Goal: Book appointment/travel/reservation

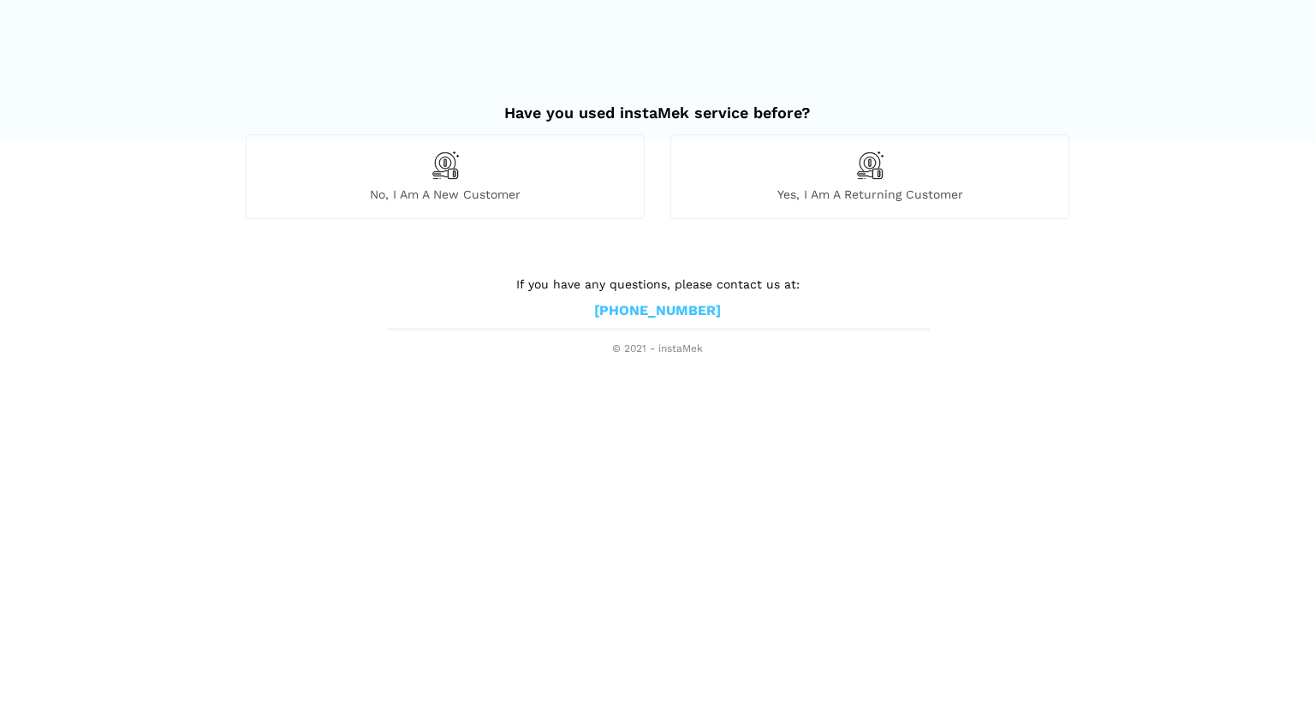
click at [450, 180] on div "No, I am a new customer" at bounding box center [445, 176] width 399 height 84
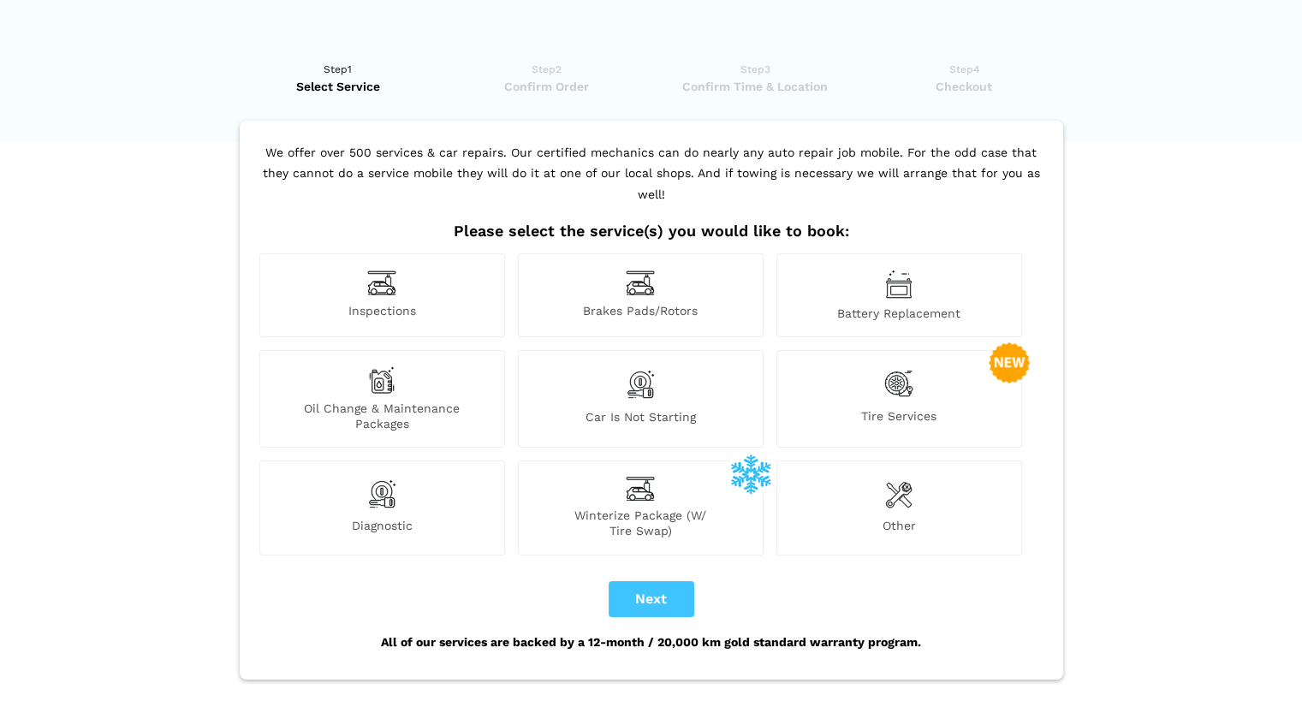
click at [905, 374] on img at bounding box center [898, 383] width 29 height 35
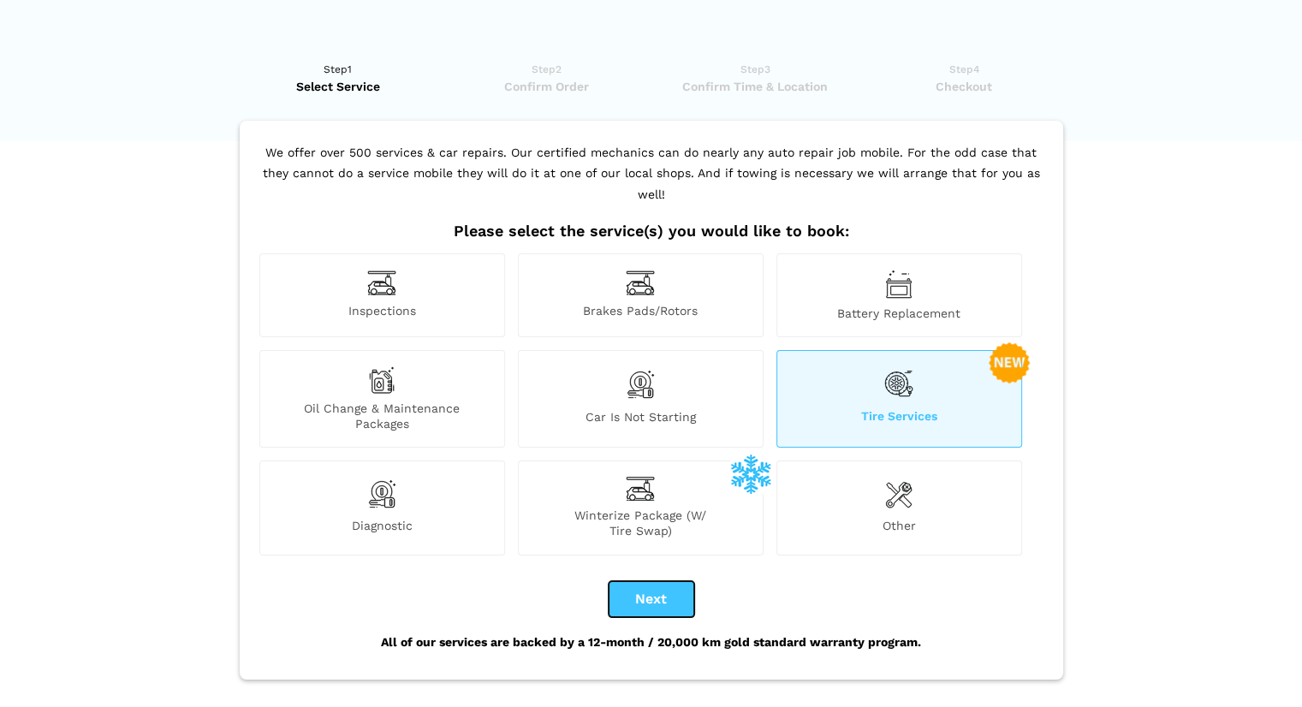
click at [659, 581] on button "Next" at bounding box center [651, 599] width 86 height 36
checkbox input "true"
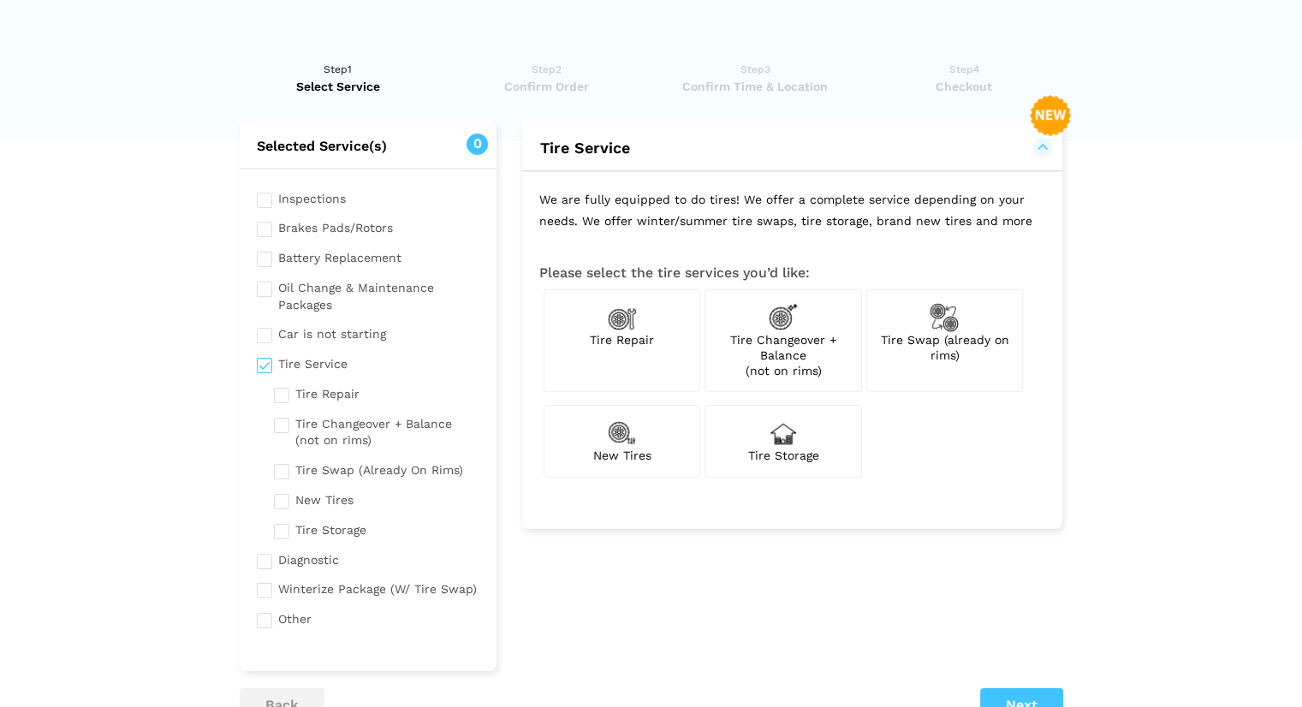
click at [781, 327] on img at bounding box center [783, 317] width 29 height 29
checkbox input "true"
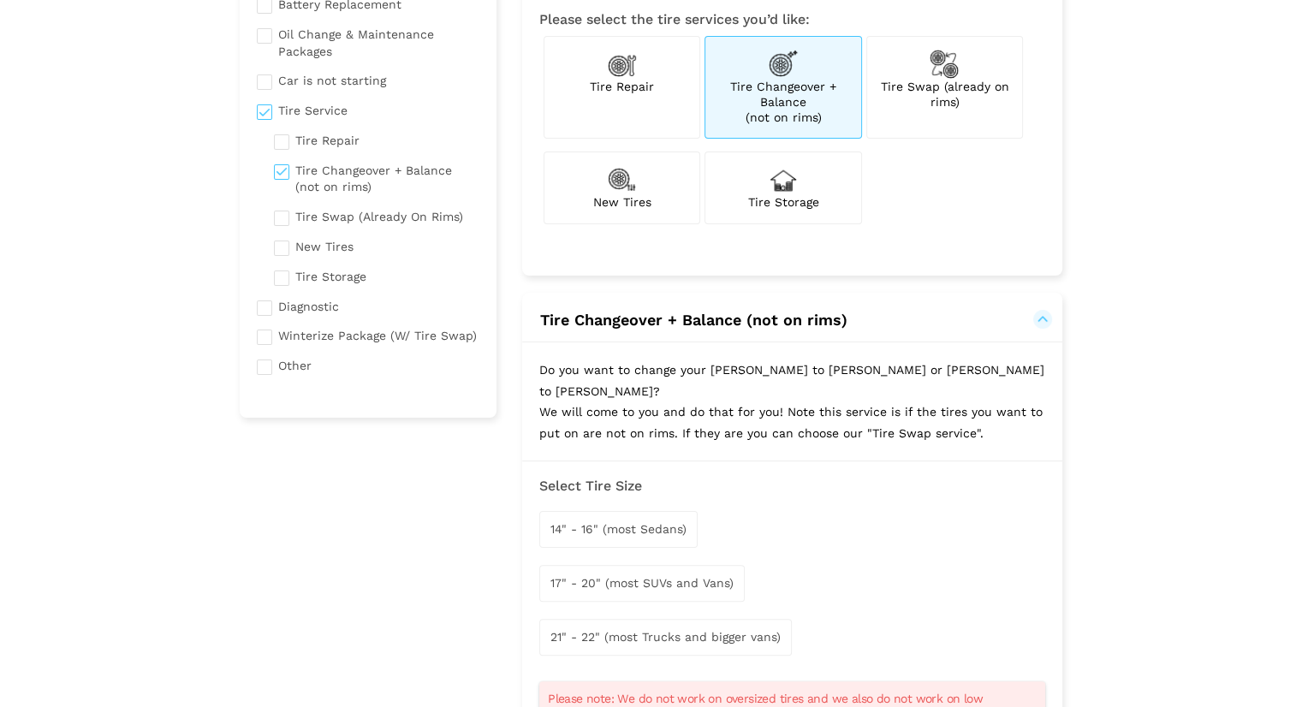
scroll to position [377, 0]
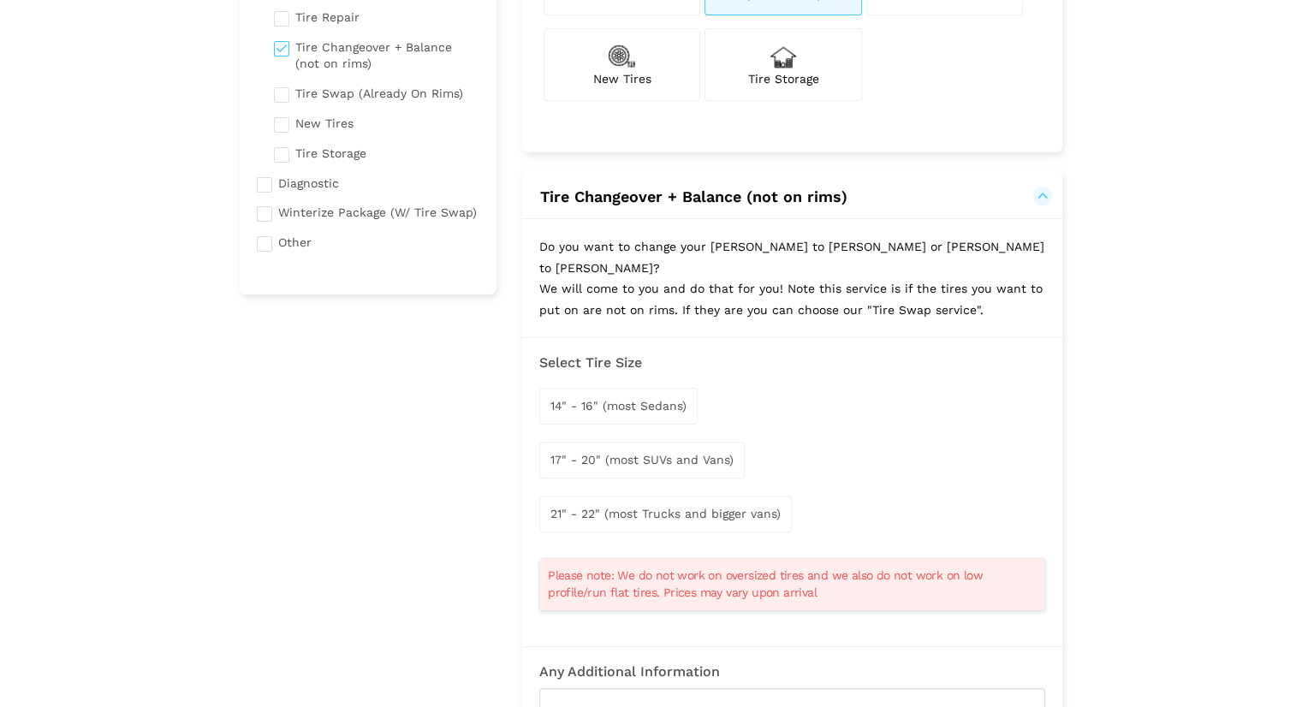
click at [656, 399] on span "14" - 16" (most Sedans)" at bounding box center [618, 406] width 136 height 14
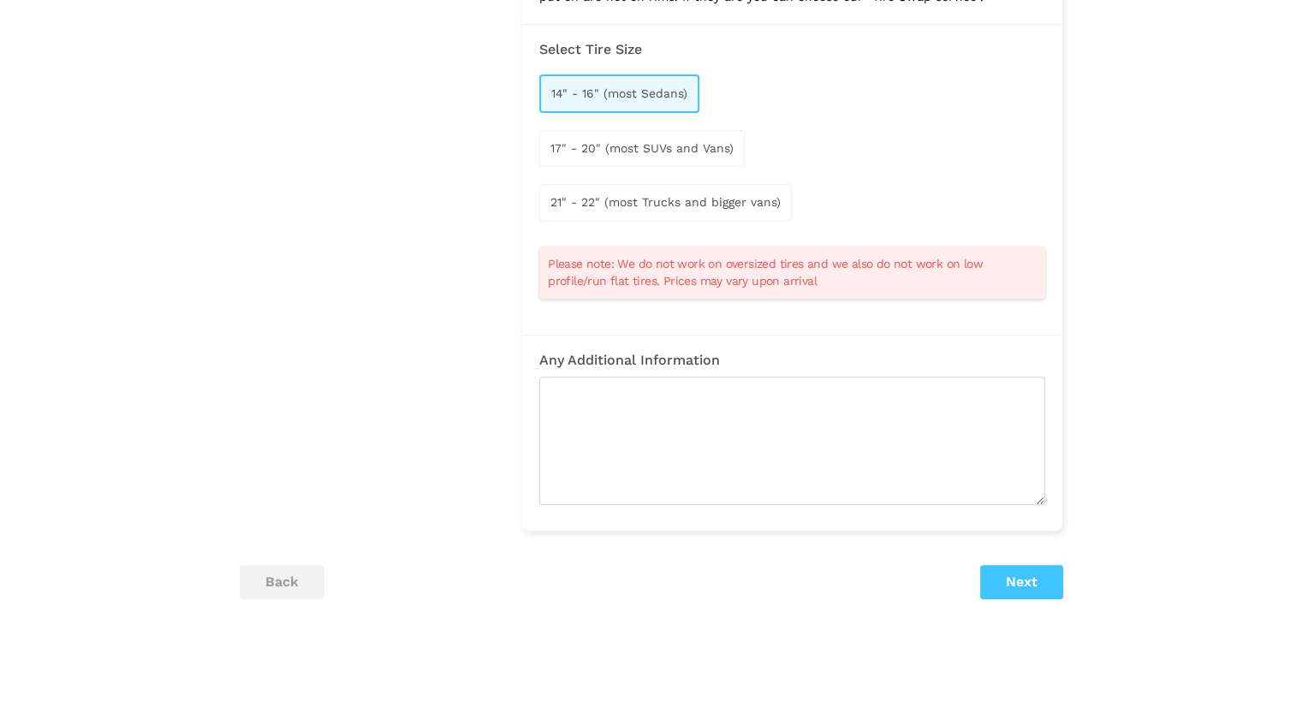
scroll to position [693, 0]
click at [1013, 561] on button "Next" at bounding box center [1021, 578] width 83 height 34
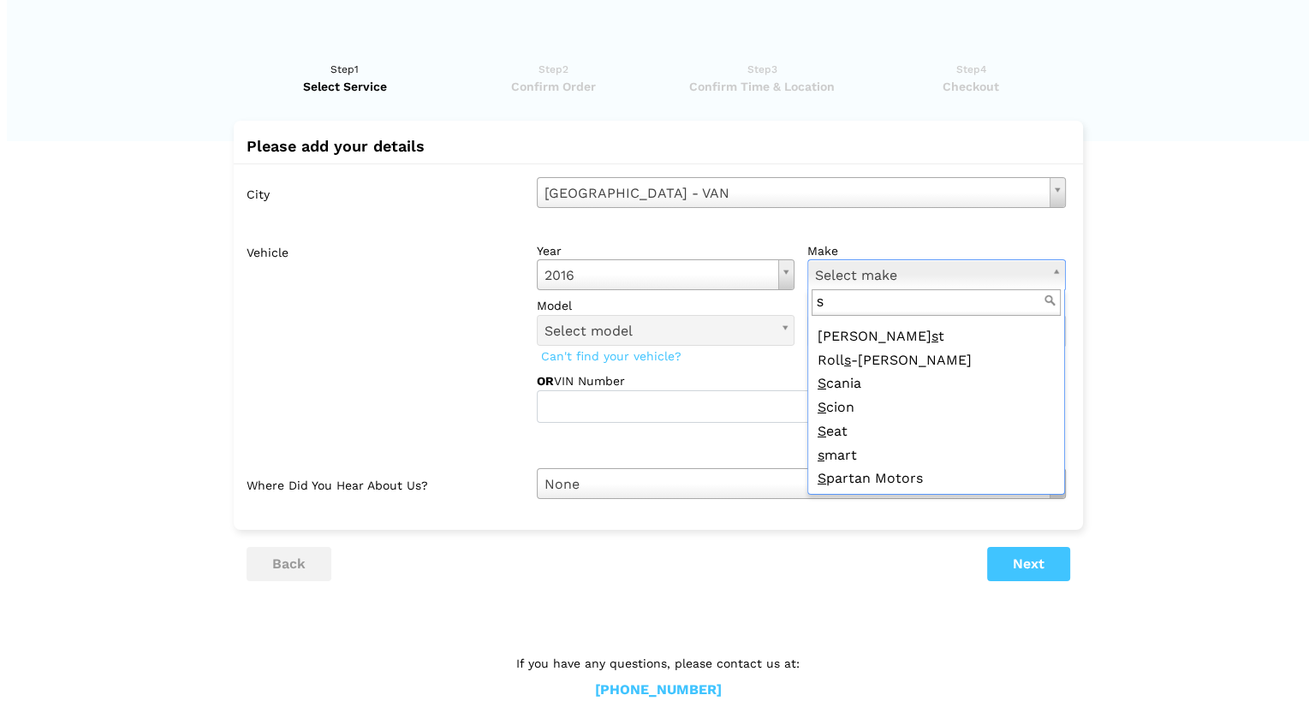
scroll to position [614, 0]
type input "s"
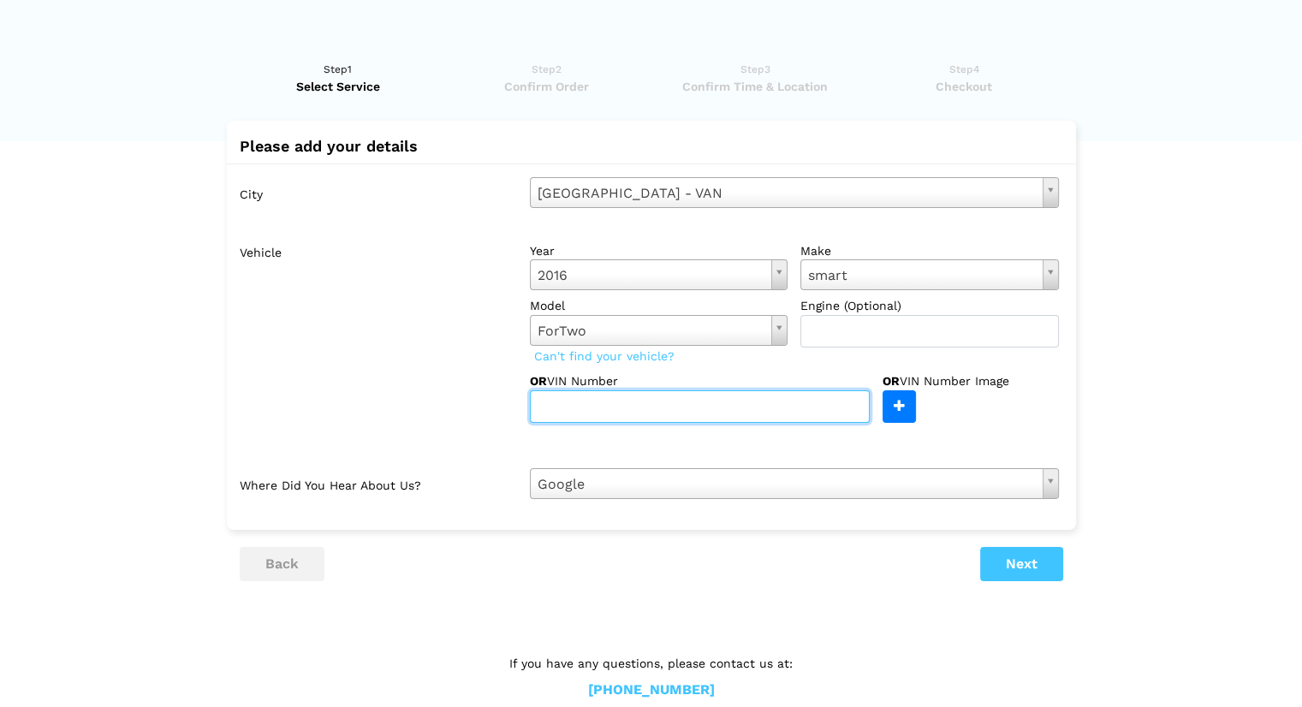
click at [701, 406] on input "text" at bounding box center [700, 406] width 340 height 33
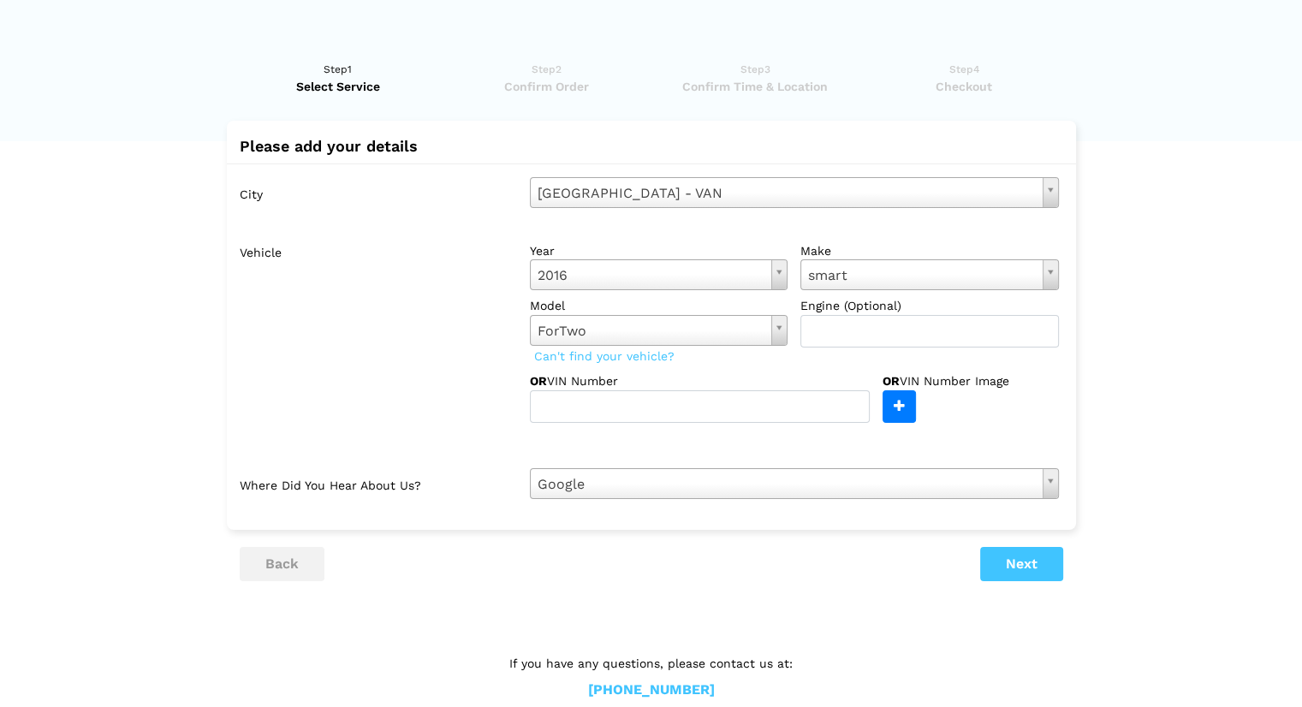
click at [827, 438] on div at bounding box center [828, 445] width 485 height 18
click at [1017, 569] on button "Next" at bounding box center [1021, 564] width 83 height 34
